Goal: Information Seeking & Learning: Learn about a topic

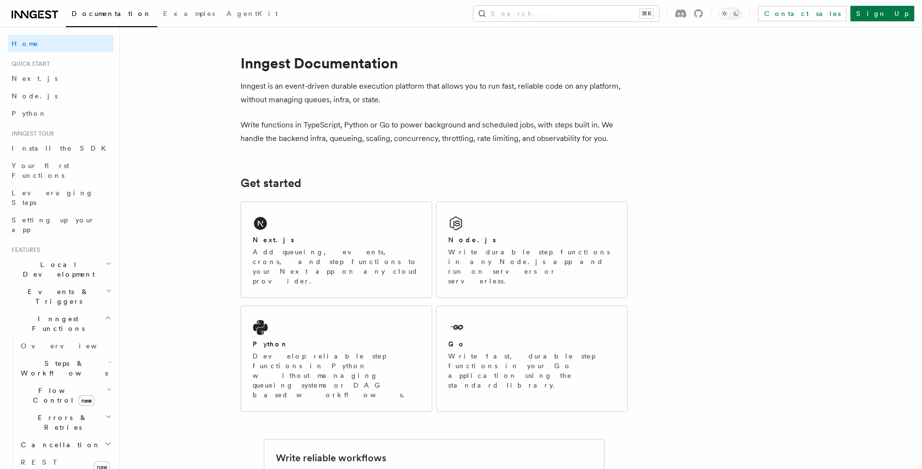
click at [106, 260] on icon "button" at bounding box center [109, 264] width 6 height 8
click at [106, 287] on icon "button" at bounding box center [109, 291] width 6 height 8
click at [74, 358] on span "Steps & Workflows" at bounding box center [62, 367] width 91 height 19
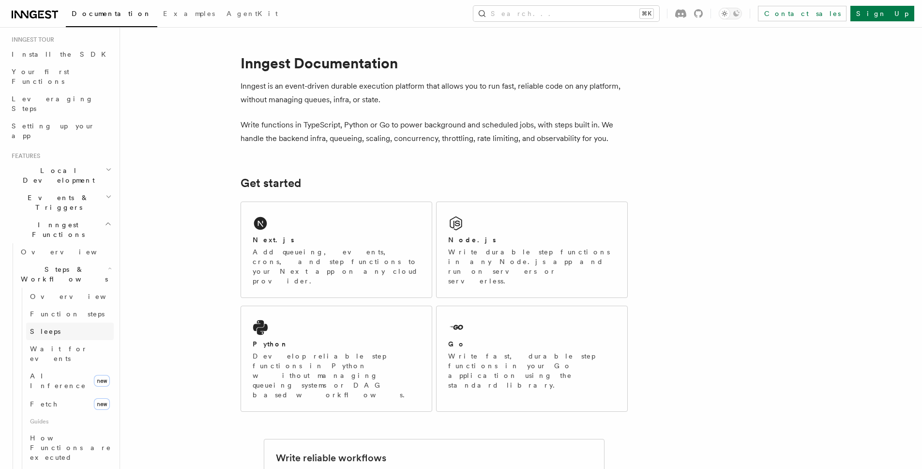
scroll to position [151, 0]
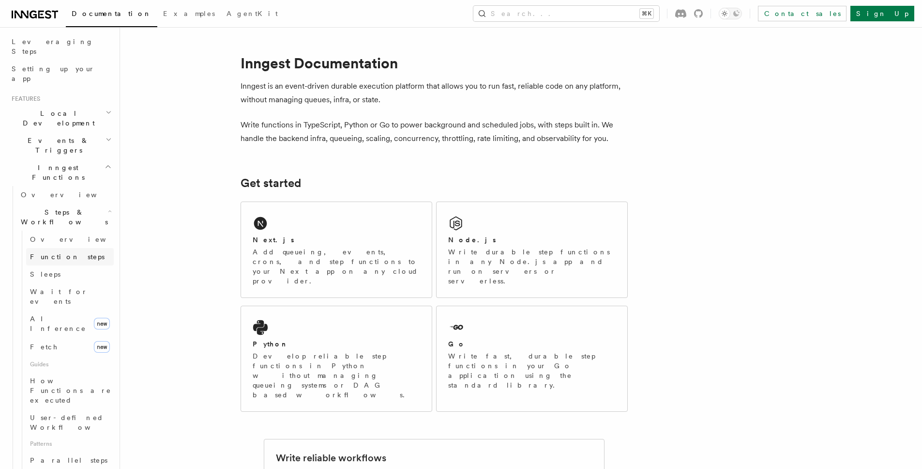
click at [52, 253] on span "Function steps" at bounding box center [67, 257] width 75 height 8
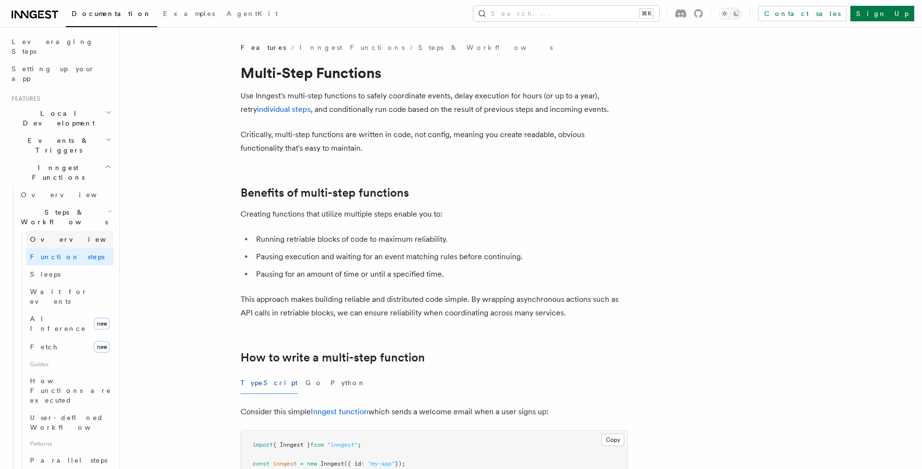
click at [51, 230] on link "Overview" at bounding box center [70, 238] width 88 height 17
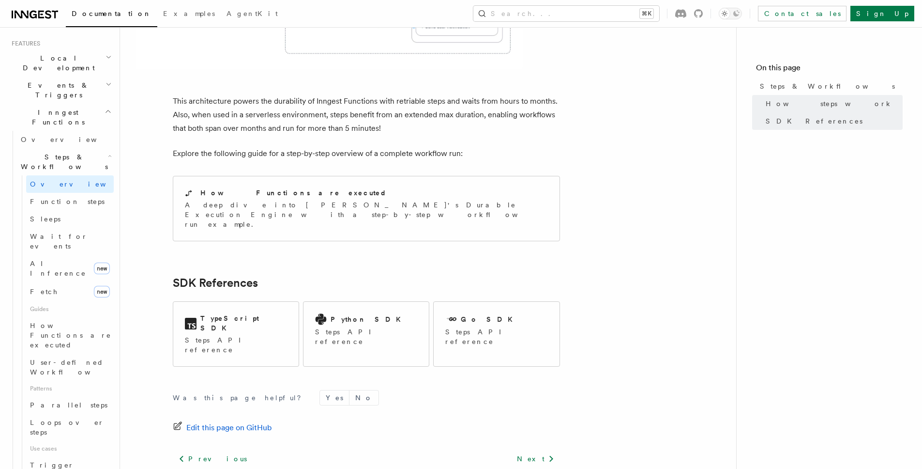
scroll to position [232, 0]
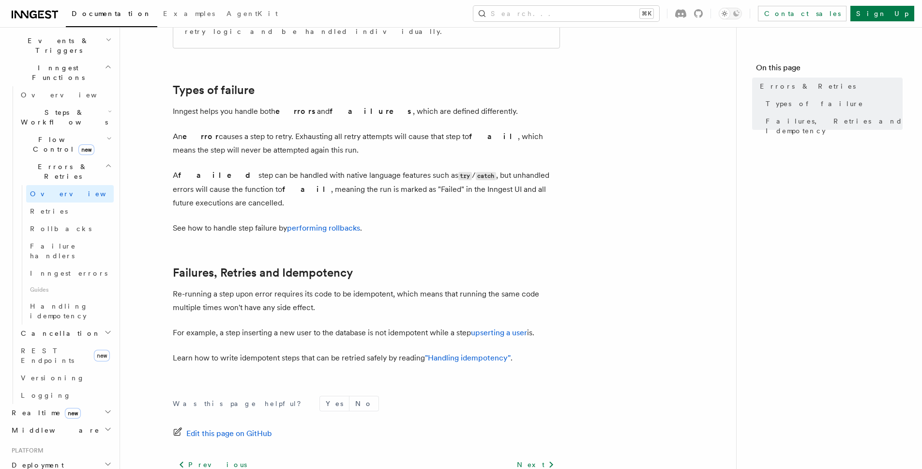
scroll to position [364, 0]
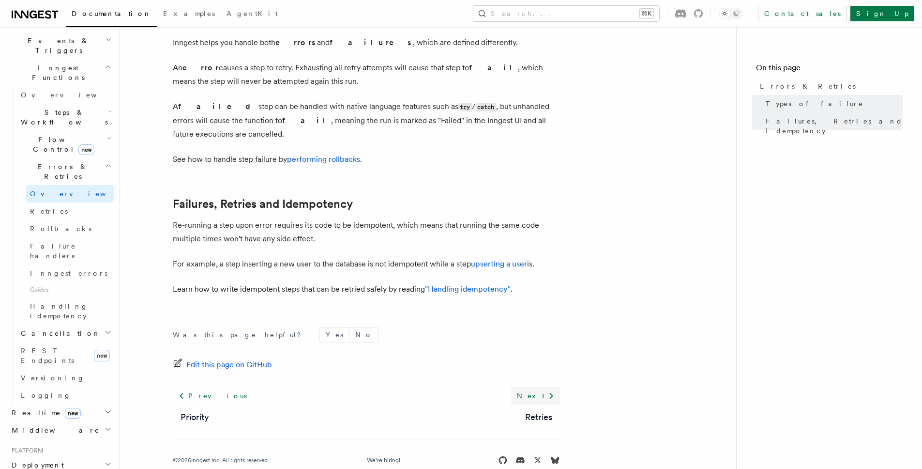
click at [540, 387] on link "Next" at bounding box center [535, 395] width 49 height 17
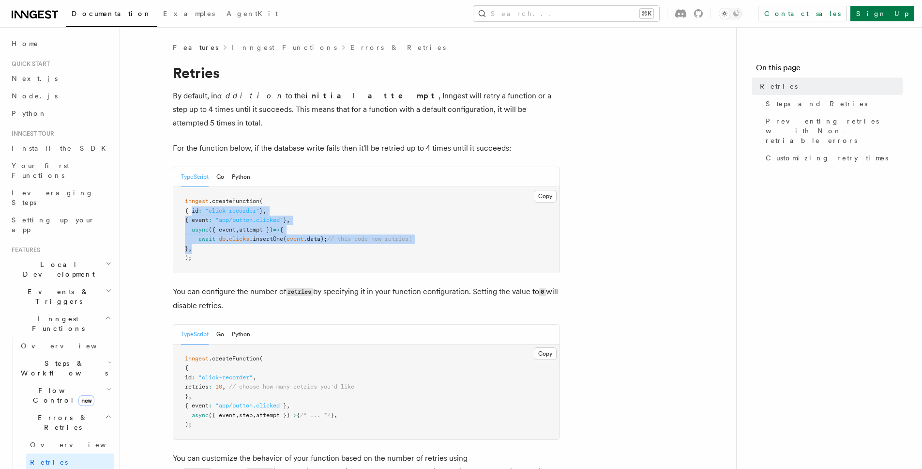
drag, startPoint x: 193, startPoint y: 193, endPoint x: 213, endPoint y: 234, distance: 45.1
click at [213, 234] on pre "inngest .createFunction ( { id : "click-recorder" } , { event : "app/button.cli…" at bounding box center [366, 230] width 386 height 86
click at [470, 239] on pre "inngest .createFunction ( { id : "click-recorder" } , { event : "app/button.cli…" at bounding box center [366, 230] width 386 height 86
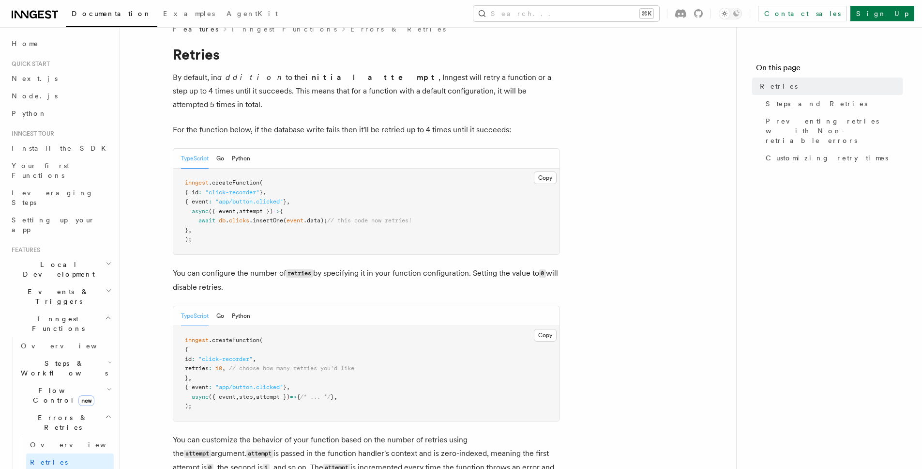
scroll to position [20, 0]
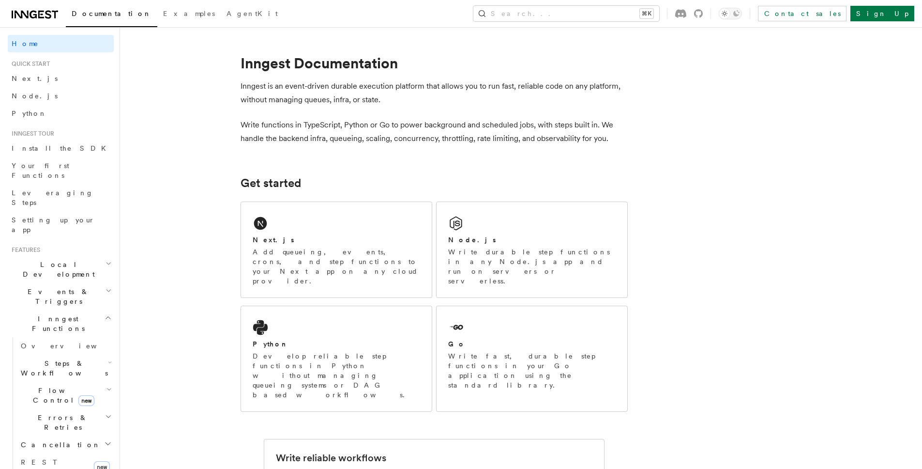
click at [421, 133] on p "Write functions in TypeScript, Python or Go to power background and scheduled j…" at bounding box center [434, 131] width 387 height 27
click at [105, 314] on icon "button" at bounding box center [108, 318] width 7 height 8
click at [48, 216] on span "Setting up your app" at bounding box center [53, 224] width 83 height 17
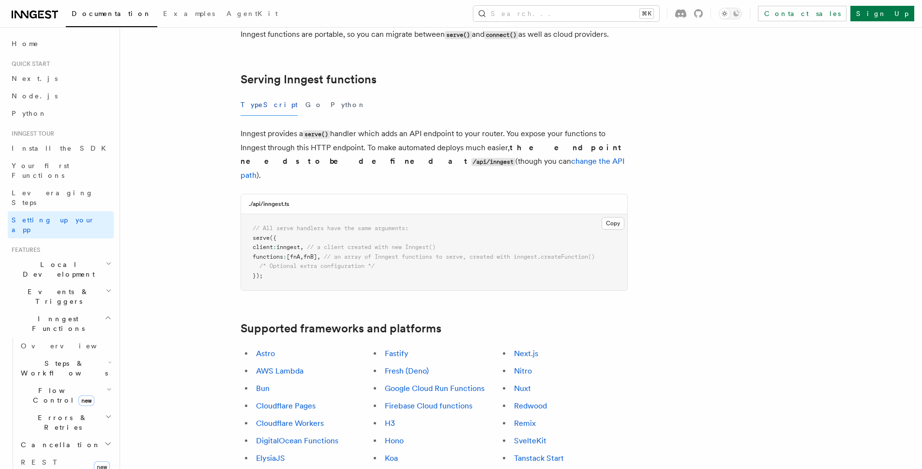
scroll to position [86, 0]
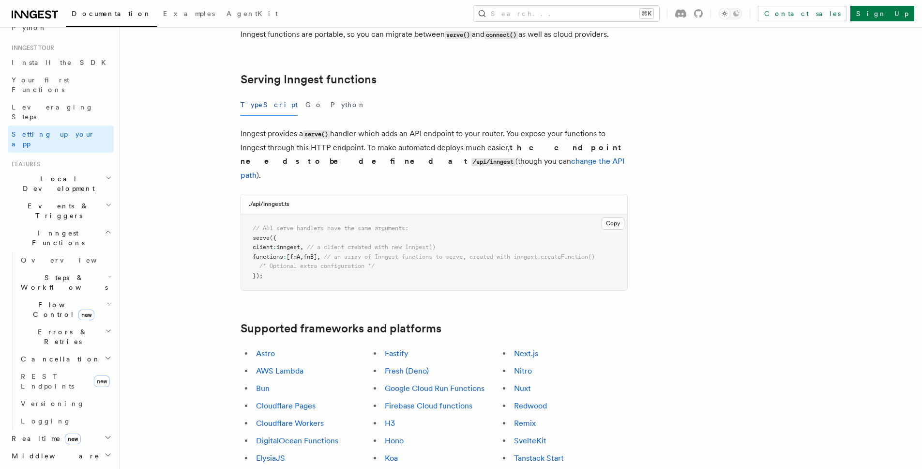
click at [106, 201] on icon "button" at bounding box center [109, 205] width 6 height 8
click at [92, 269] on h2 "Steps & Workflows" at bounding box center [65, 282] width 97 height 27
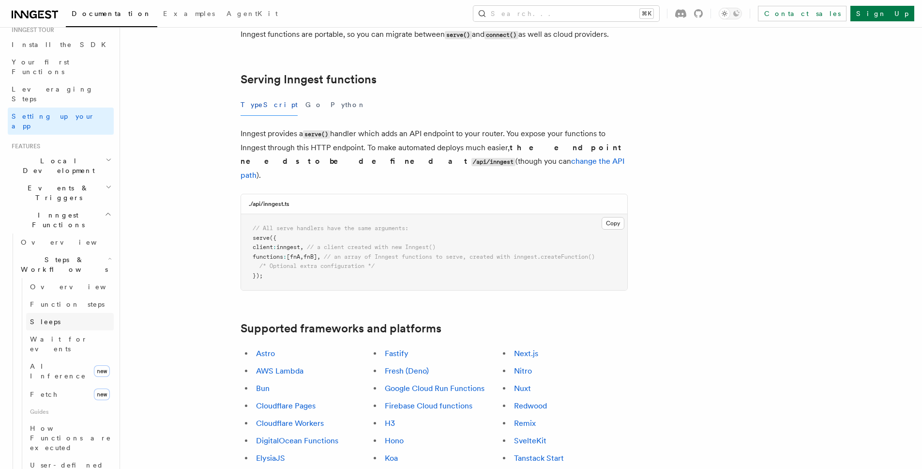
scroll to position [104, 0]
click at [46, 362] on span "AI Inference" at bounding box center [58, 370] width 56 height 17
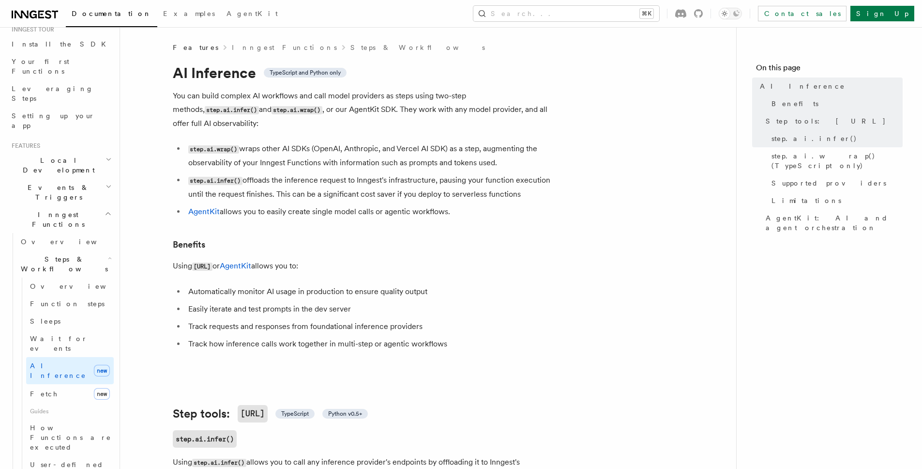
click at [214, 143] on li "step.ai.wrap() wraps other AI SDKs (OpenAI, Anthropic, and Vercel AI SDK) as a …" at bounding box center [372, 156] width 375 height 28
click at [272, 110] on code "step.ai.wrap()" at bounding box center [297, 110] width 51 height 8
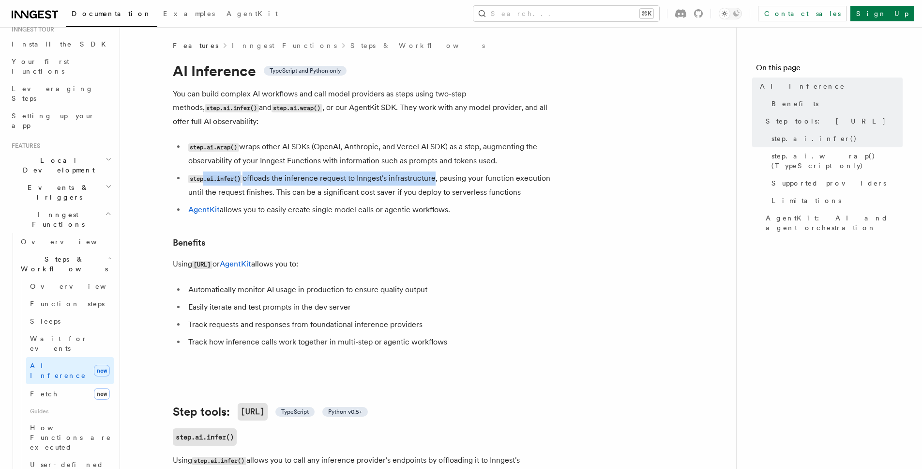
drag, startPoint x: 434, startPoint y: 165, endPoint x: 203, endPoint y: 160, distance: 231.5
click at [203, 171] on li "step.ai.infer() offloads the inference request to Inngest's infrastructure, pau…" at bounding box center [372, 185] width 375 height 28
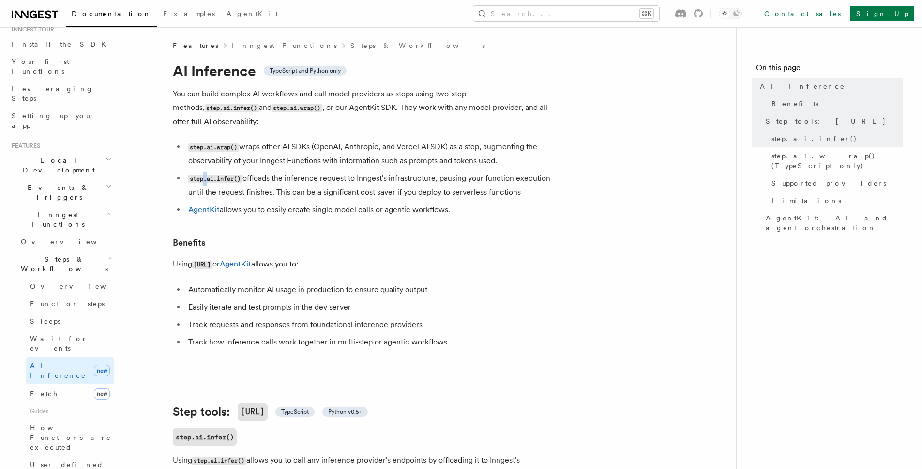
click at [203, 171] on li "step.ai.infer() offloads the inference request to Inngest's infrastructure, pau…" at bounding box center [372, 185] width 375 height 28
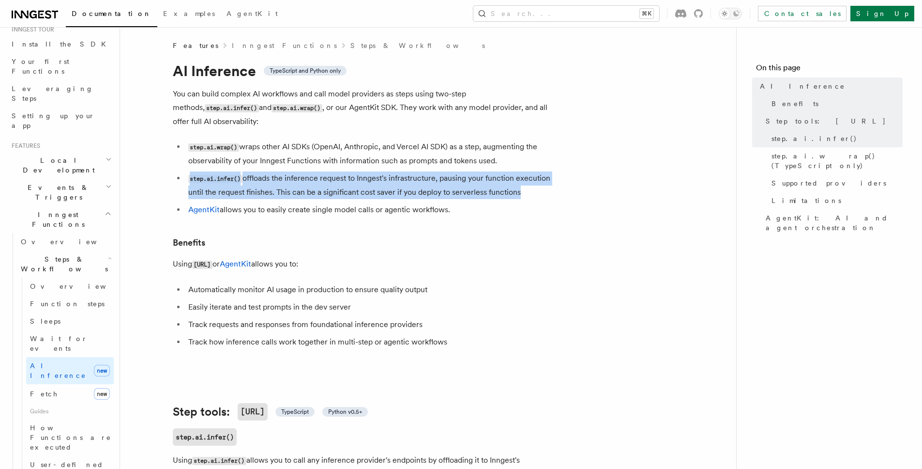
click at [203, 171] on li "step.ai.infer() offloads the inference request to Inngest's infrastructure, pau…" at bounding box center [372, 185] width 375 height 28
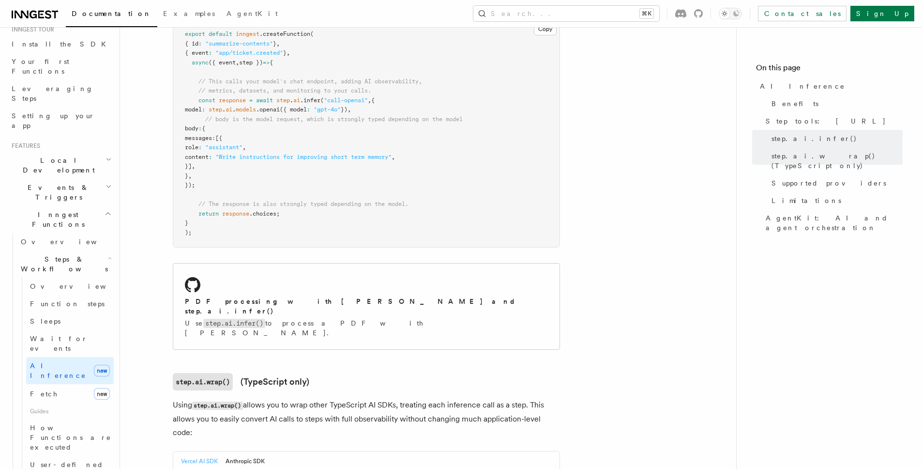
scroll to position [612, 0]
click at [785, 196] on span "Limitations" at bounding box center [807, 201] width 70 height 10
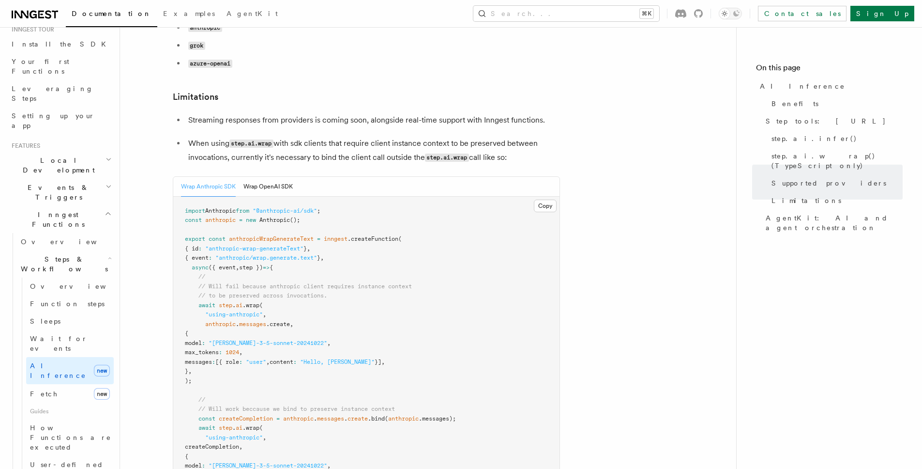
scroll to position [1384, 0]
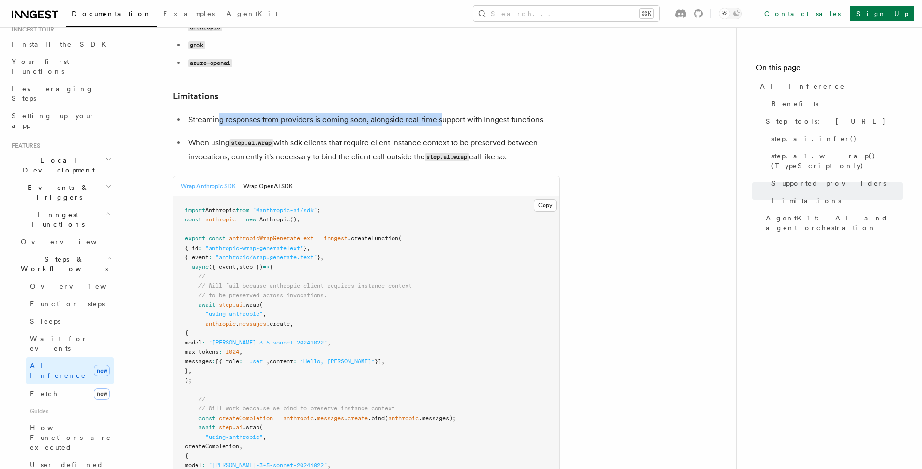
drag, startPoint x: 216, startPoint y: 71, endPoint x: 440, endPoint y: 74, distance: 223.2
click at [440, 113] on p "Streaming responses from providers is coming soon, alongside real-time support …" at bounding box center [374, 120] width 372 height 14
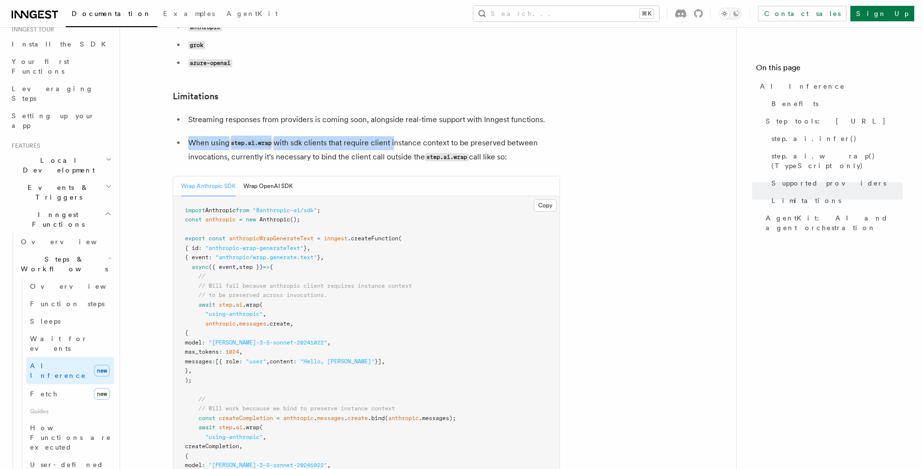
drag, startPoint x: 191, startPoint y: 99, endPoint x: 395, endPoint y: 97, distance: 203.9
click at [395, 136] on p "When using step.ai.wrap with sdk clients that require client instance context t…" at bounding box center [374, 150] width 372 height 28
click at [610, 109] on article "Features Inngest Functions Steps & Workflows AI Inference TypeScript and Python…" at bounding box center [428, 340] width 585 height 3362
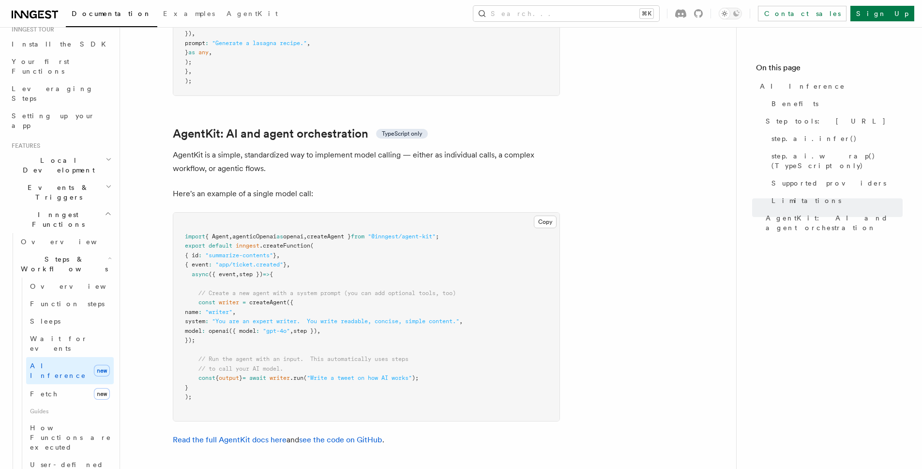
scroll to position [2742, 0]
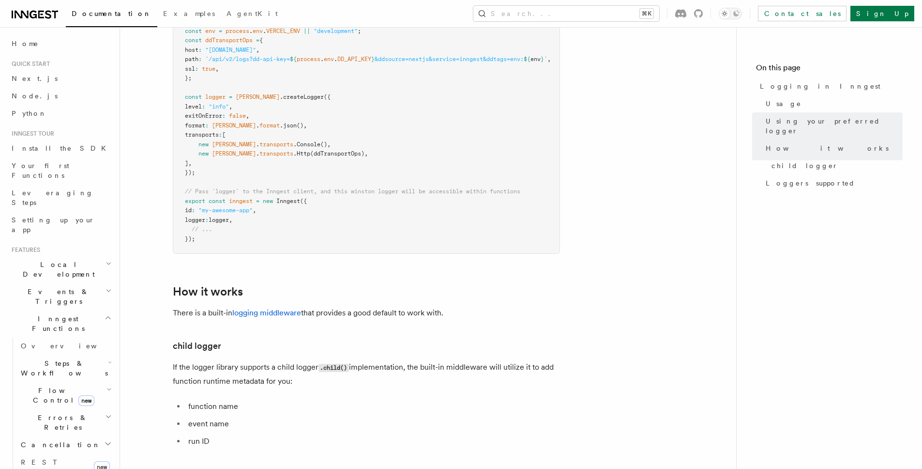
scroll to position [994, 0]
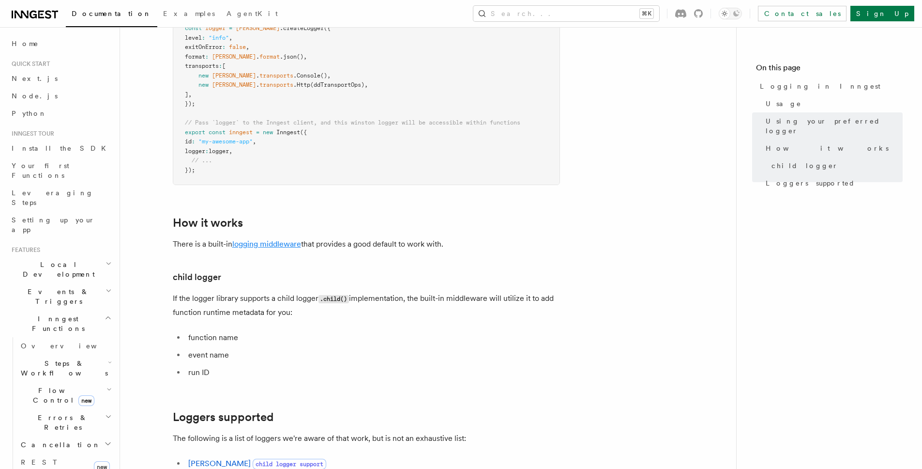
click at [267, 248] on link "logging middleware" at bounding box center [266, 243] width 69 height 9
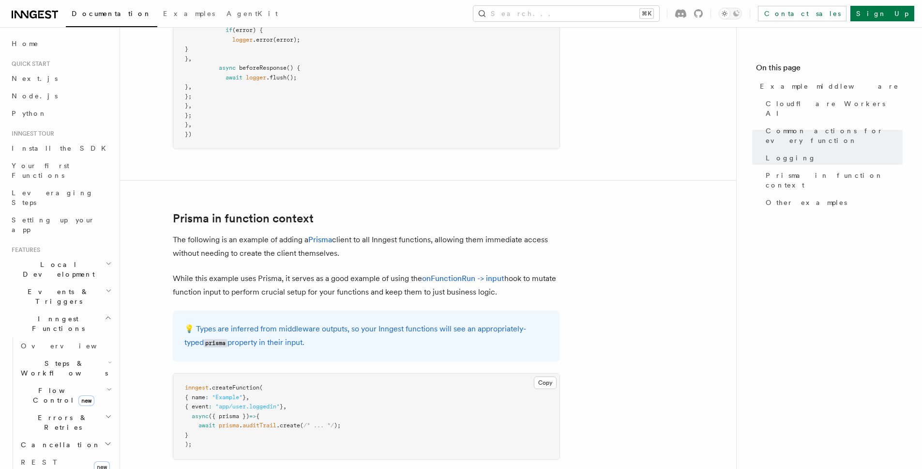
scroll to position [1756, 0]
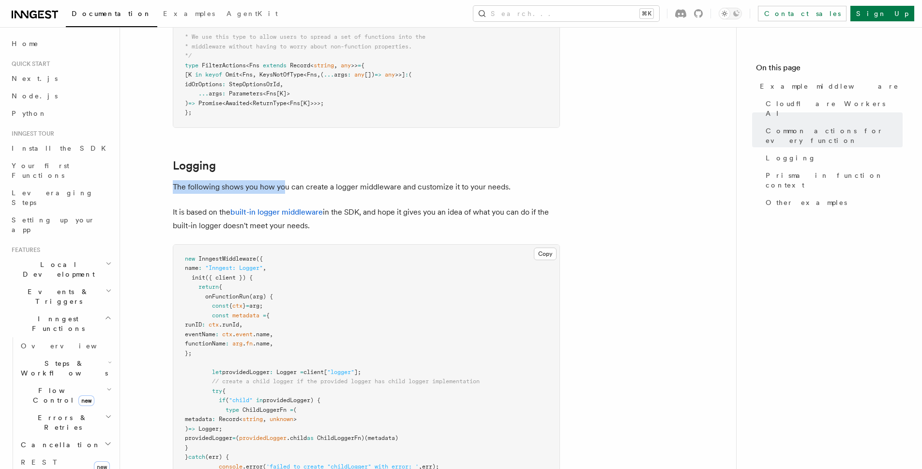
drag, startPoint x: 213, startPoint y: 188, endPoint x: 282, endPoint y: 189, distance: 69.7
click at [269, 215] on link "built-in logger middleware" at bounding box center [276, 211] width 92 height 9
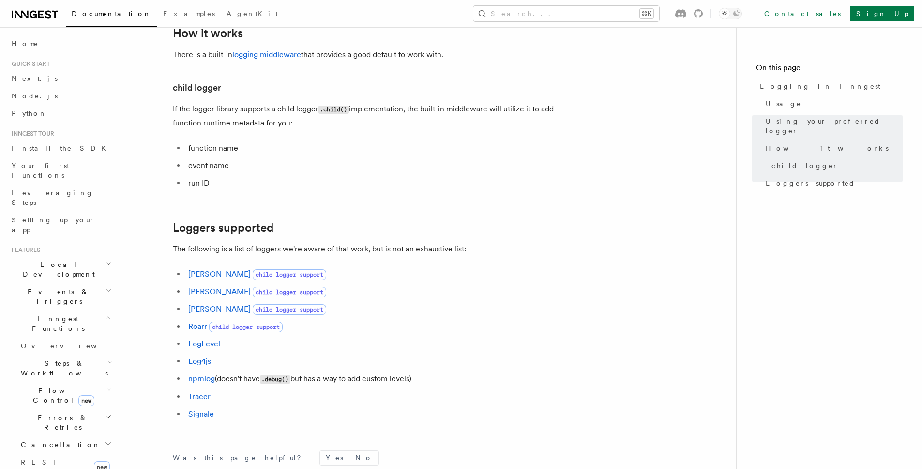
scroll to position [1332, 0]
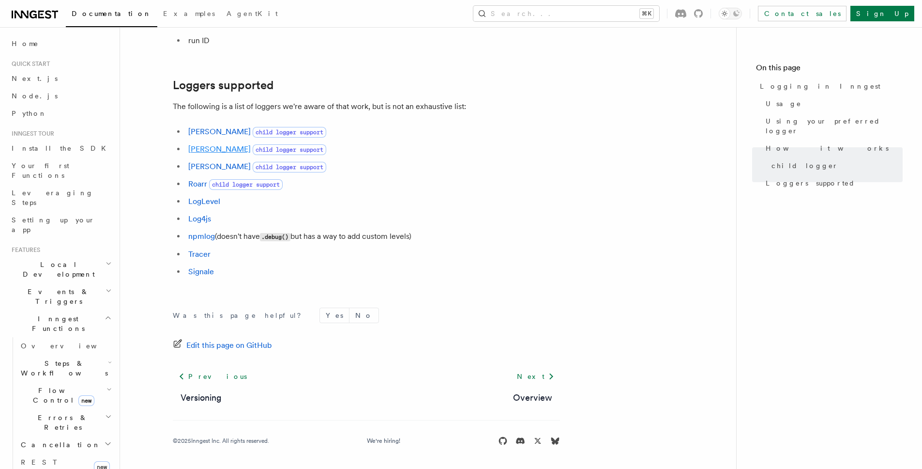
click at [199, 150] on link "Pino" at bounding box center [219, 148] width 62 height 9
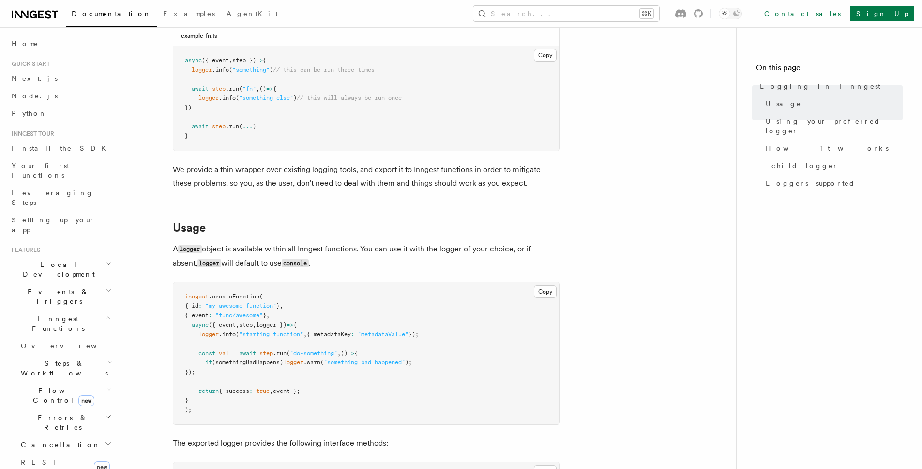
scroll to position [0, 0]
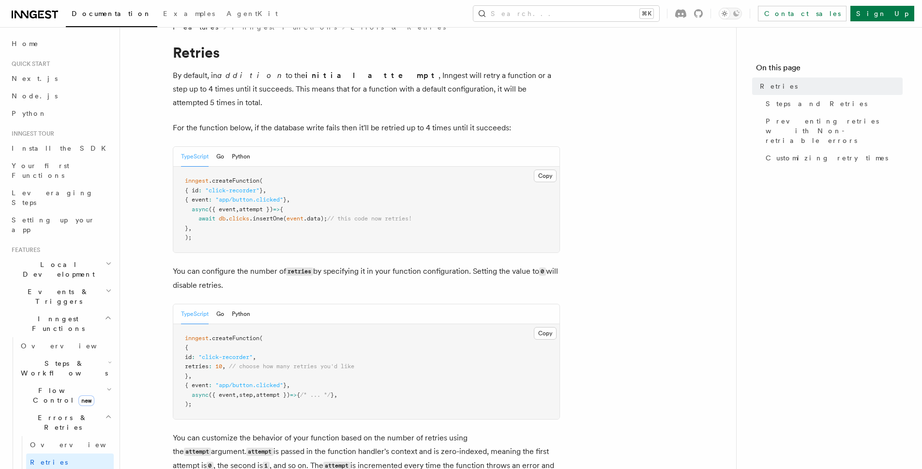
click at [92, 310] on h2 "Inngest Functions" at bounding box center [61, 323] width 106 height 27
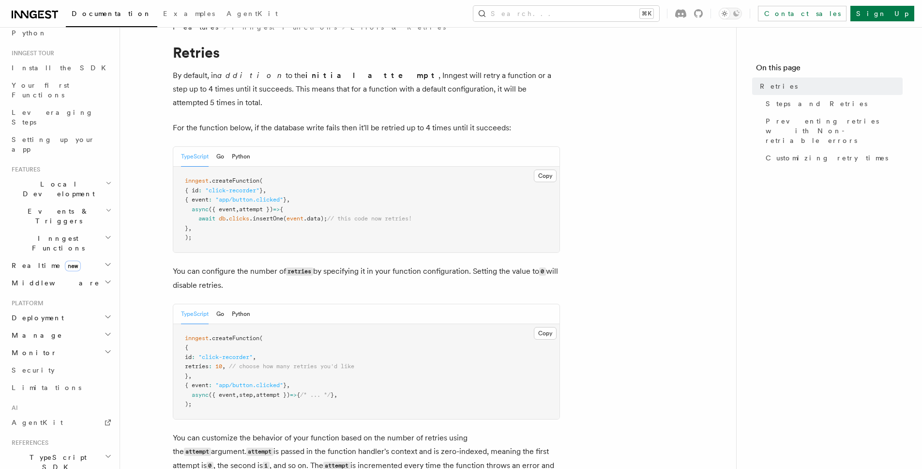
scroll to position [184, 0]
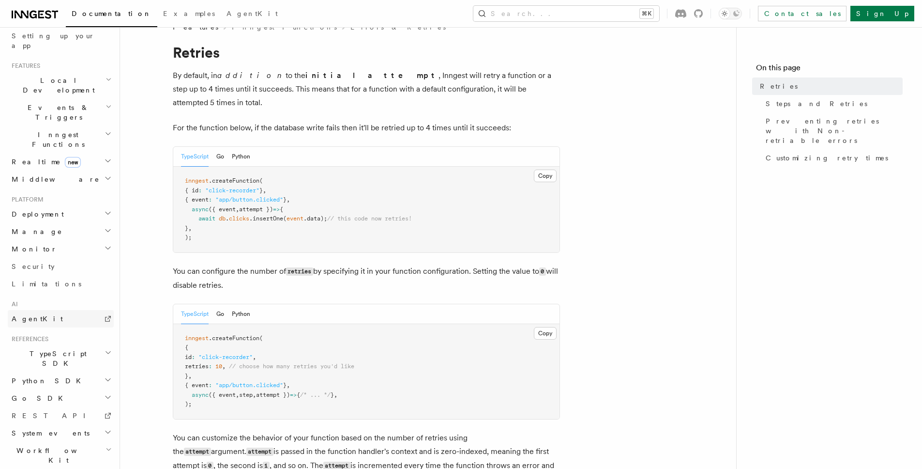
click at [92, 310] on link "AgentKit" at bounding box center [61, 318] width 106 height 17
